Goal: Browse casually: Explore the website without a specific task or goal

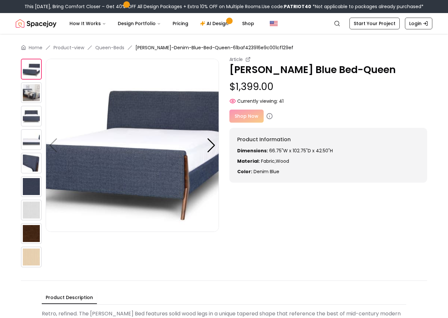
click at [31, 100] on img at bounding box center [31, 92] width 21 height 21
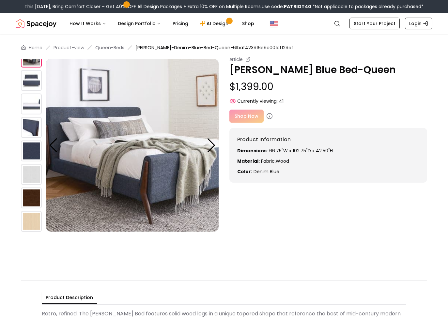
click at [32, 115] on div at bounding box center [33, 128] width 25 height 211
click at [34, 136] on img at bounding box center [31, 127] width 21 height 21
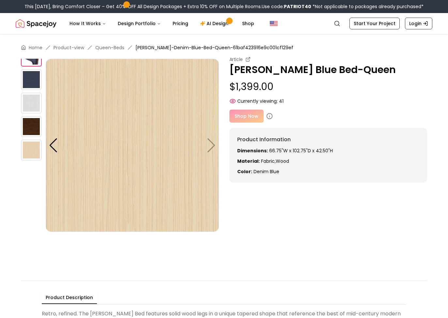
click at [32, 148] on img at bounding box center [31, 150] width 21 height 21
click at [35, 90] on img at bounding box center [31, 79] width 21 height 21
click at [32, 72] on img at bounding box center [31, 79] width 21 height 21
click at [32, 71] on img at bounding box center [31, 79] width 21 height 21
click at [34, 69] on img at bounding box center [31, 79] width 21 height 21
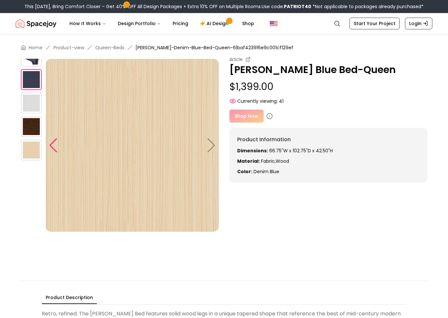
click at [56, 147] on div at bounding box center [53, 145] width 9 height 14
click at [37, 61] on img at bounding box center [31, 56] width 21 height 21
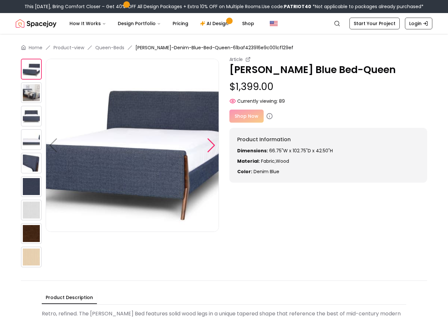
click at [209, 142] on div at bounding box center [211, 145] width 9 height 14
